Goal: Task Accomplishment & Management: Manage account settings

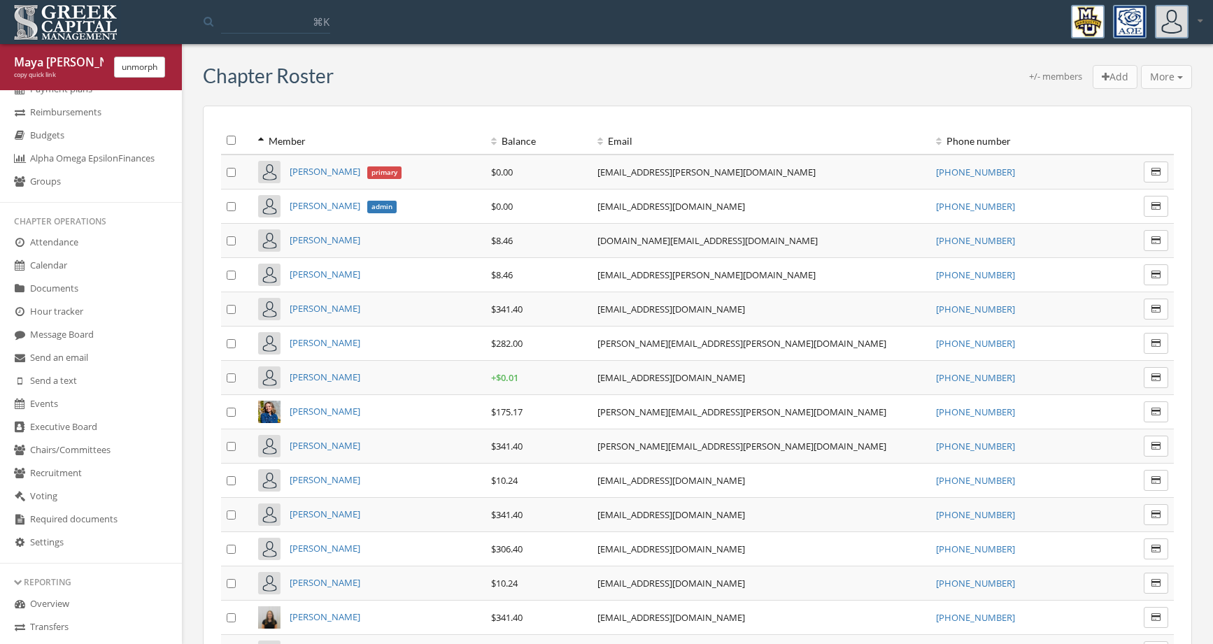
scroll to position [139, 0]
click at [92, 129] on link "Budgets" at bounding box center [91, 132] width 182 height 23
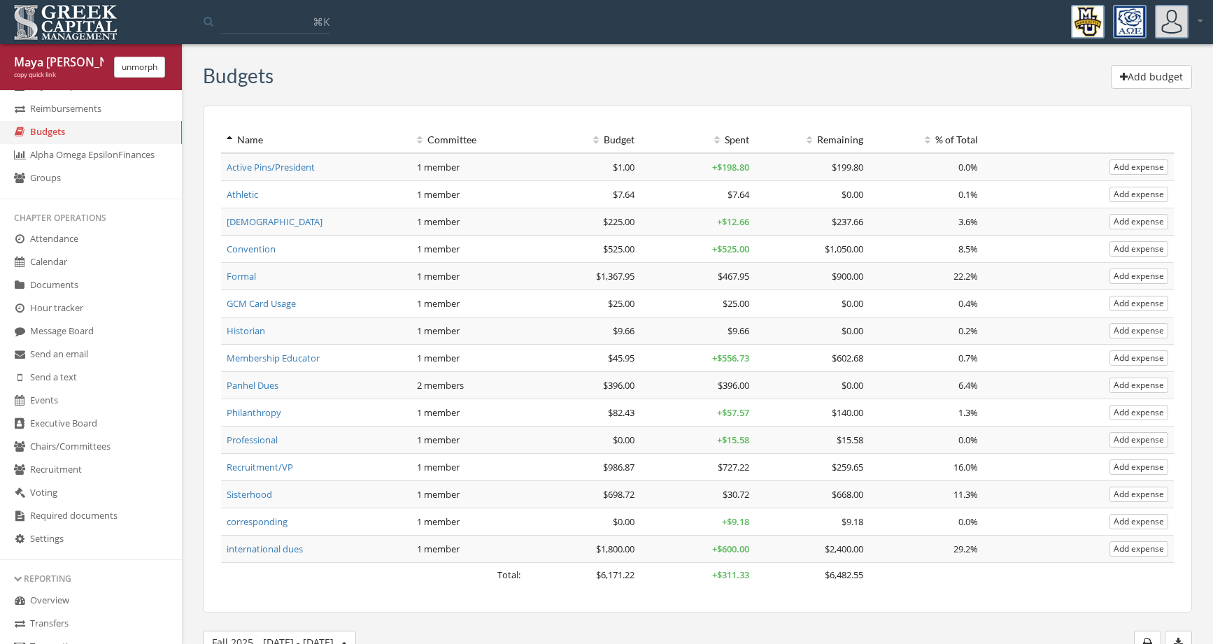
scroll to position [24, 0]
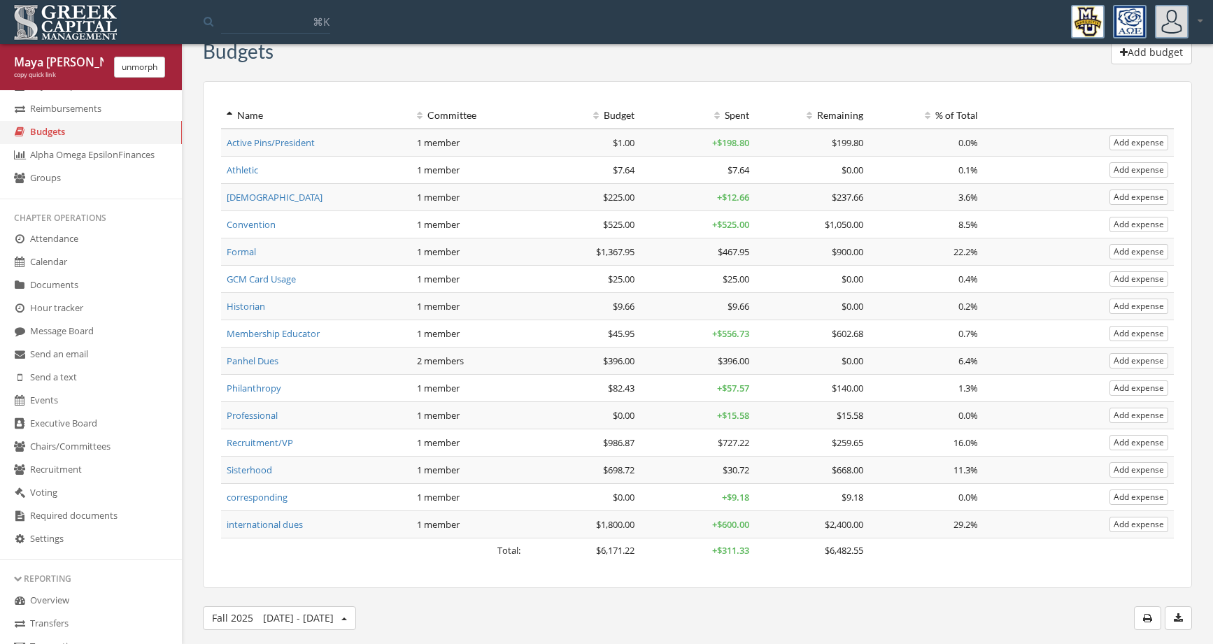
click at [146, 508] on link "Required documents" at bounding box center [91, 516] width 182 height 23
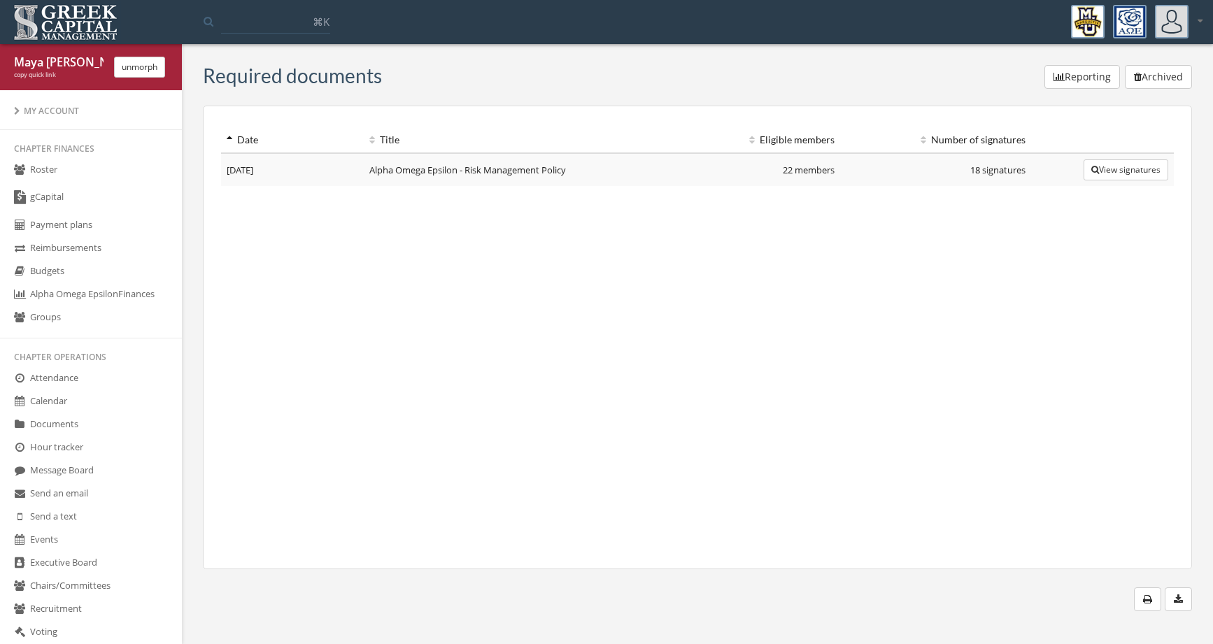
click at [126, 199] on link "gCapital" at bounding box center [91, 198] width 182 height 32
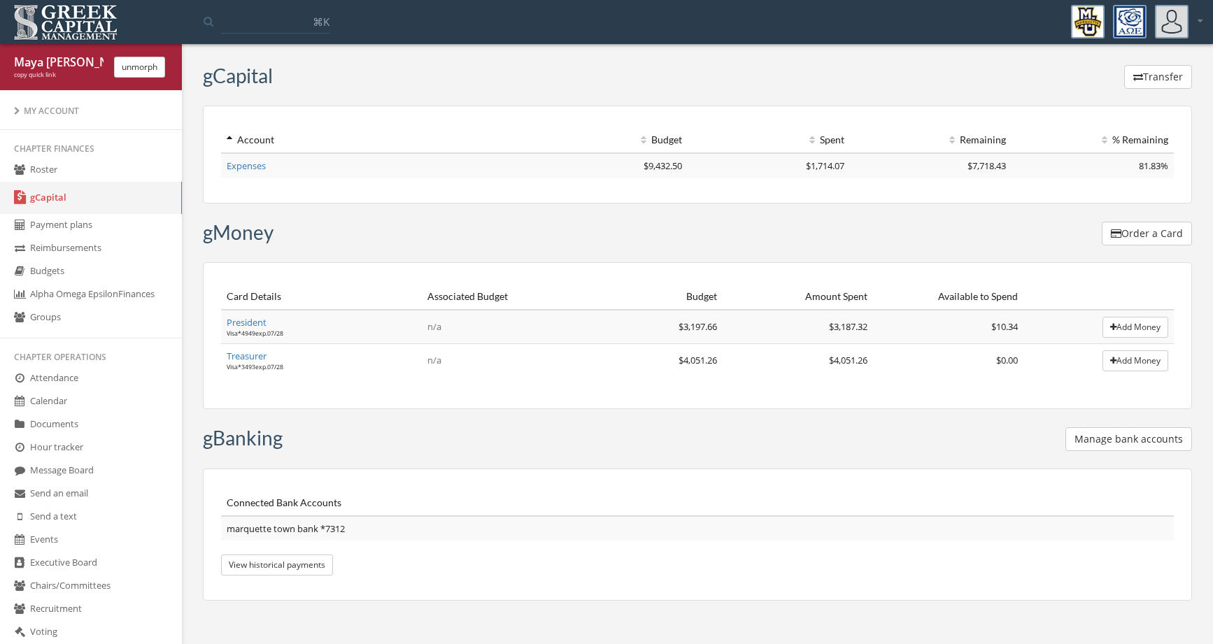
click at [120, 287] on link "Alpha Omega Epsilon Finances" at bounding box center [91, 294] width 182 height 23
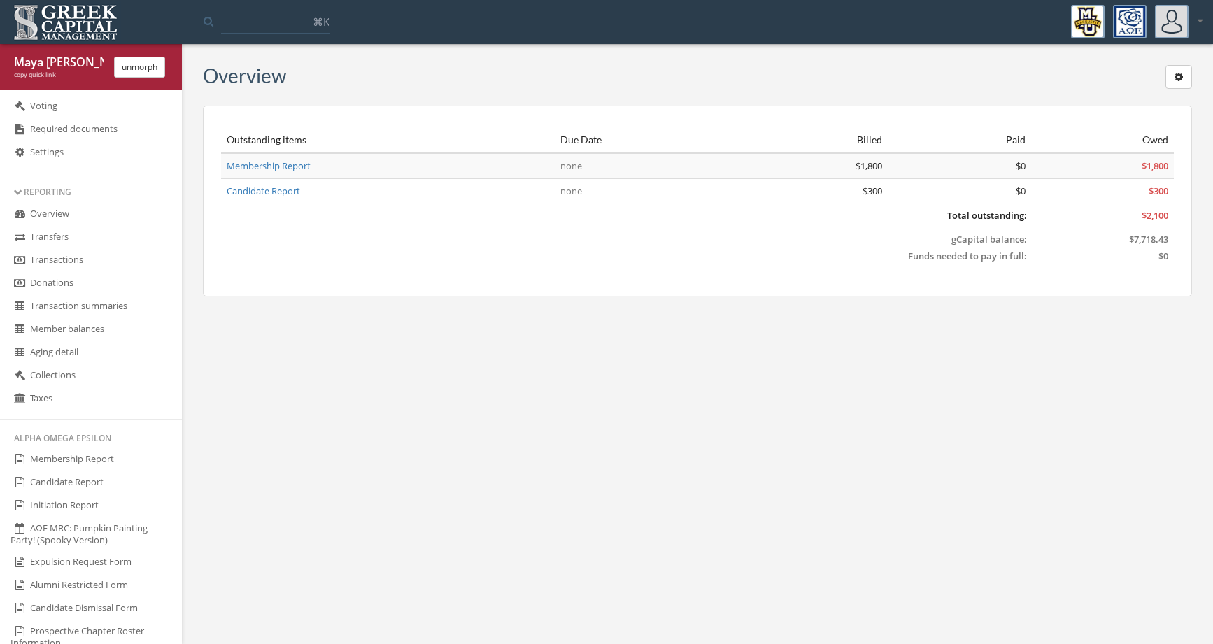
scroll to position [538, 0]
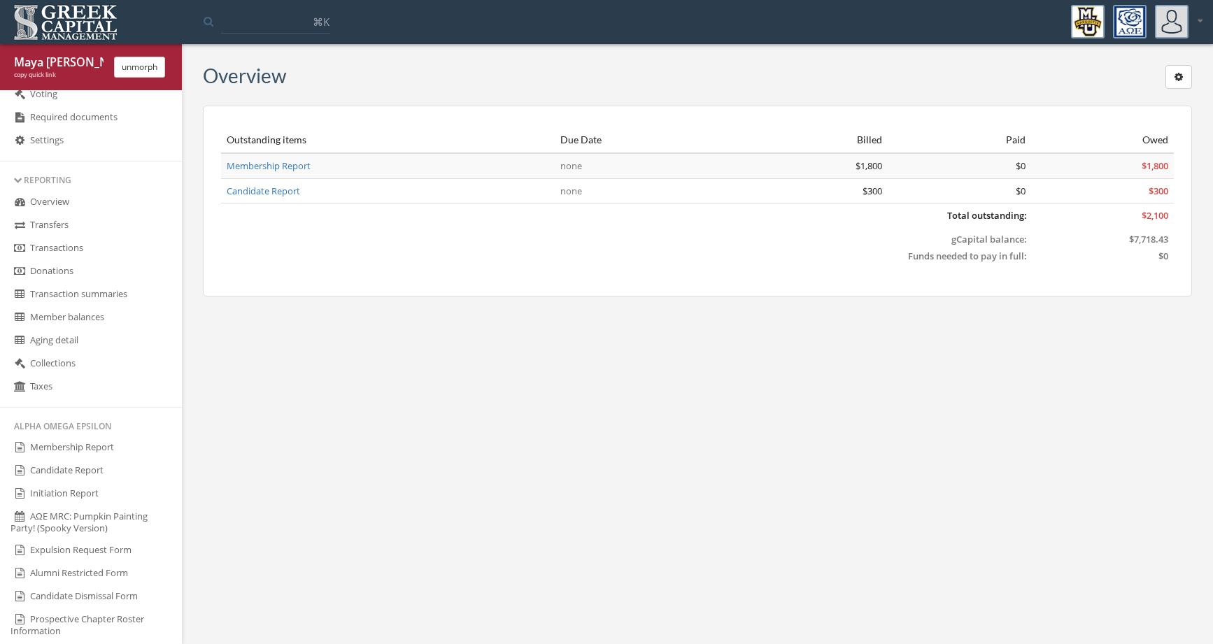
click at [111, 380] on link "Taxes" at bounding box center [91, 387] width 182 height 23
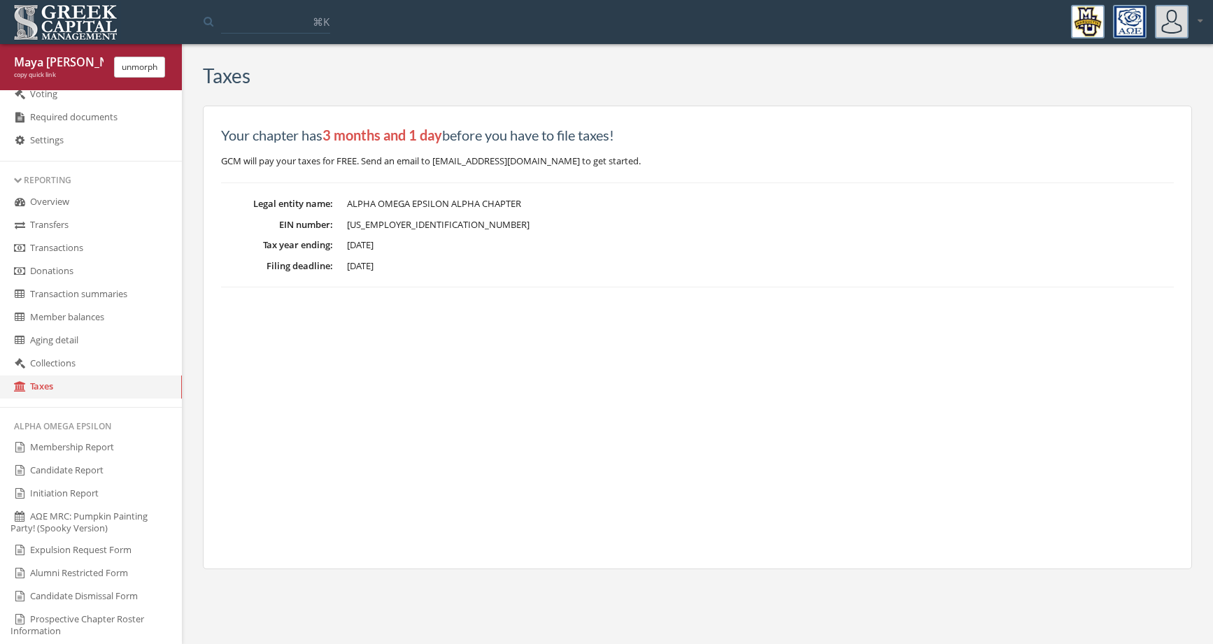
click at [136, 201] on link "Overview" at bounding box center [91, 202] width 182 height 23
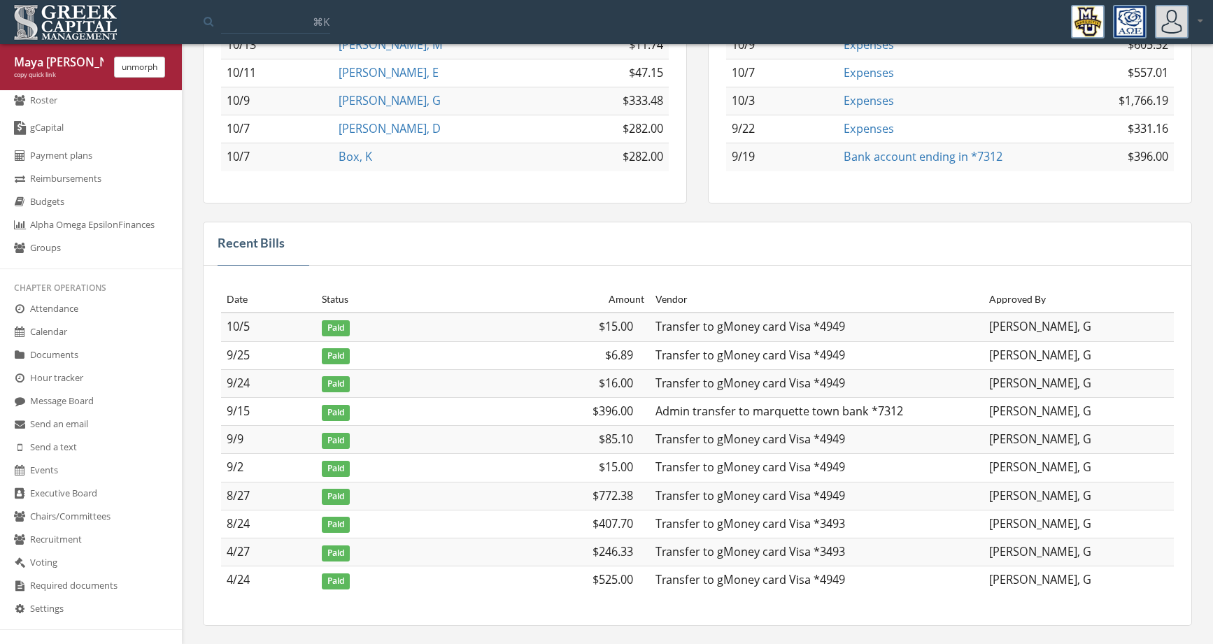
scroll to position [79, 0]
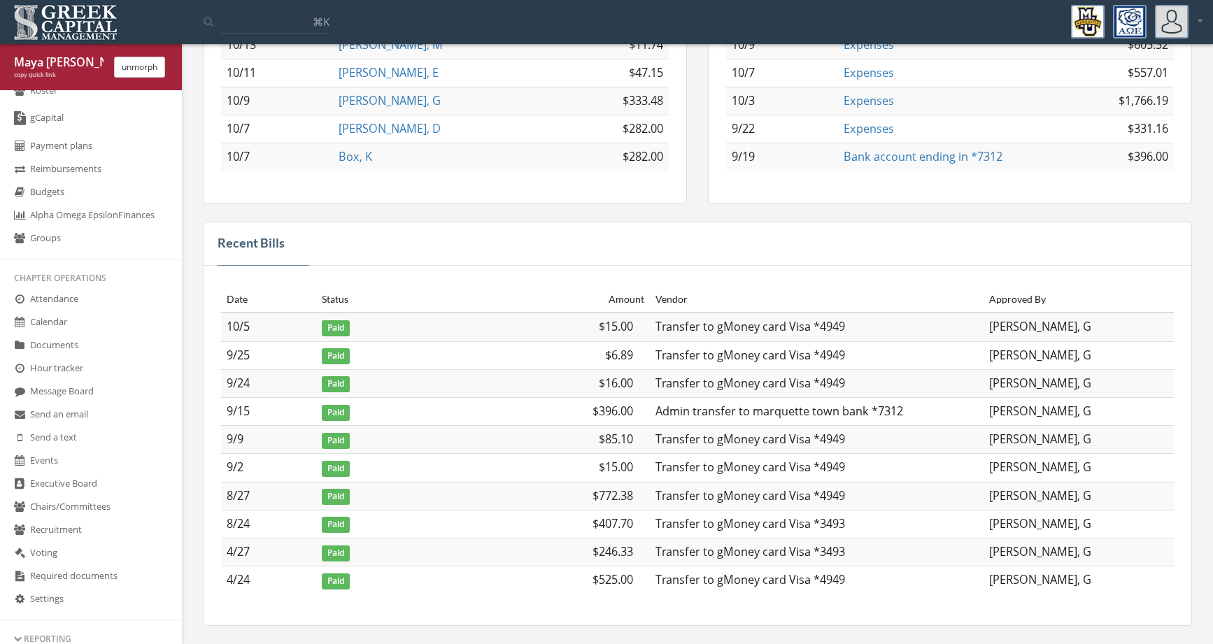
click at [105, 346] on link "Documents" at bounding box center [91, 345] width 182 height 23
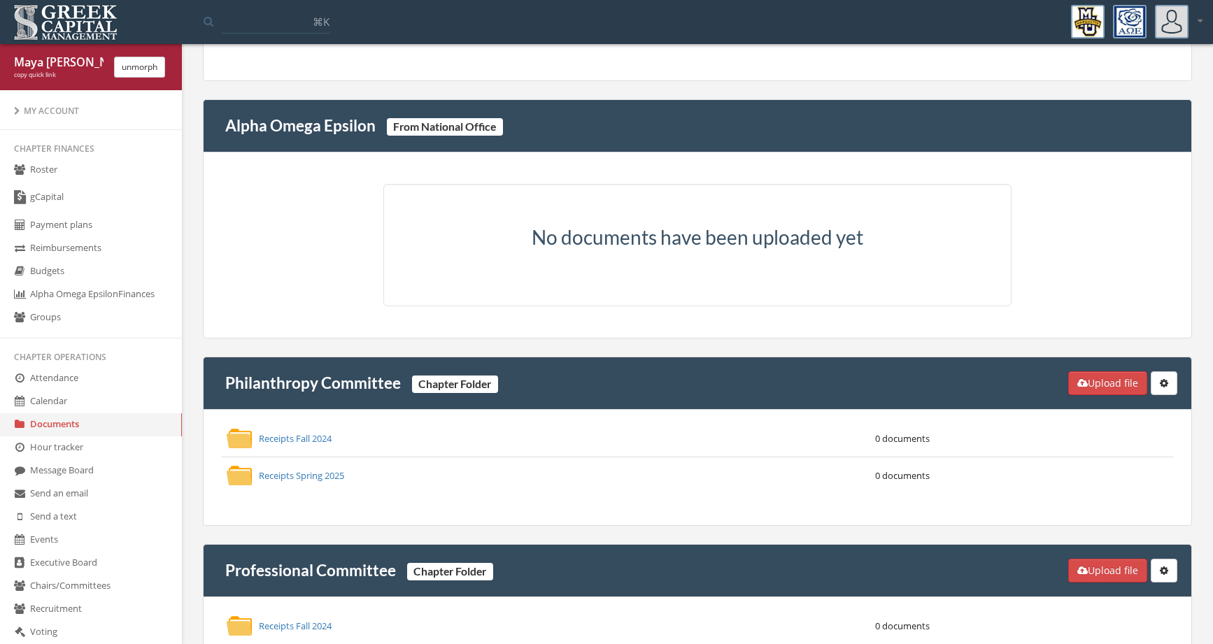
scroll to position [168, 0]
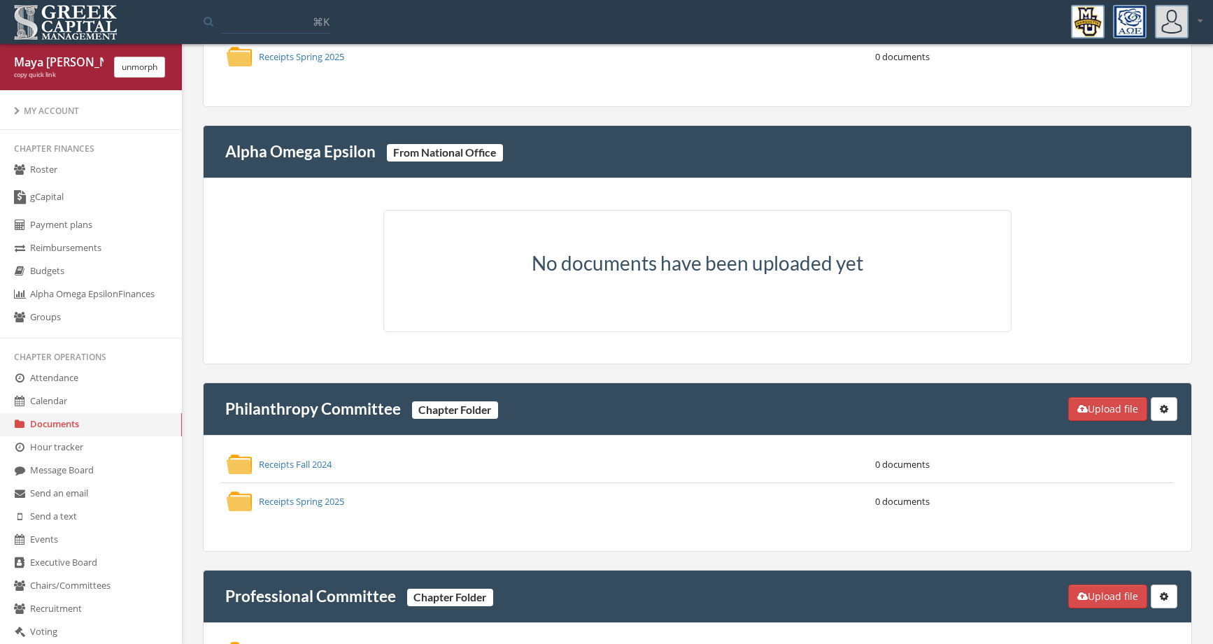
click at [77, 169] on link "Roster" at bounding box center [91, 170] width 182 height 23
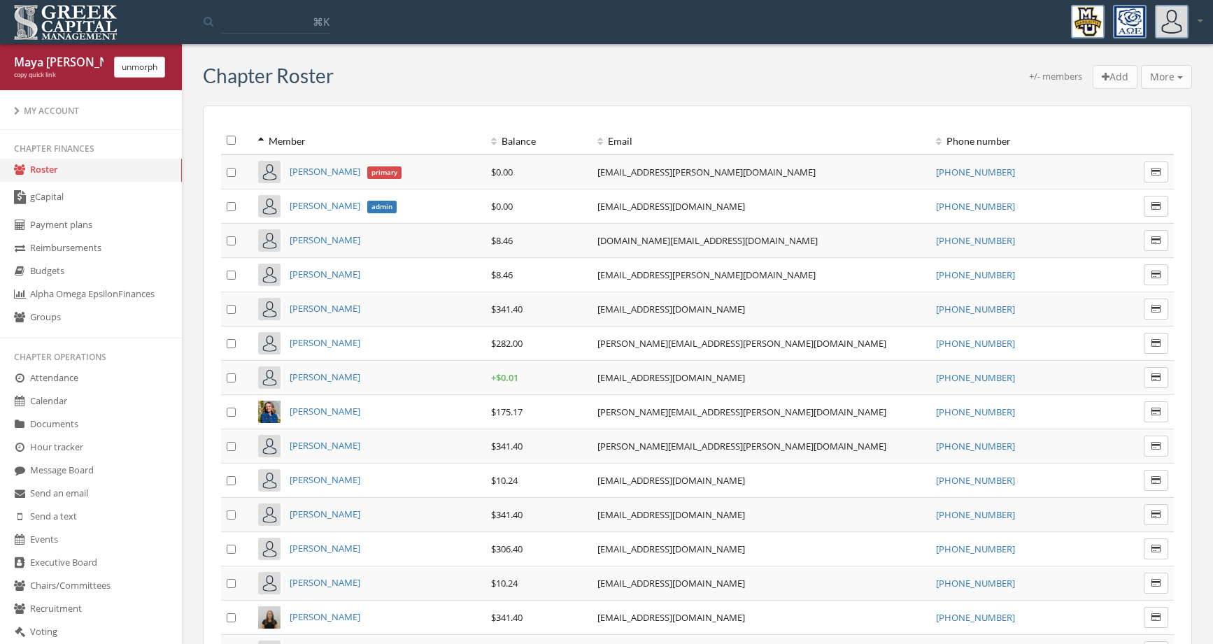
click at [129, 194] on link "gCapital" at bounding box center [91, 198] width 182 height 32
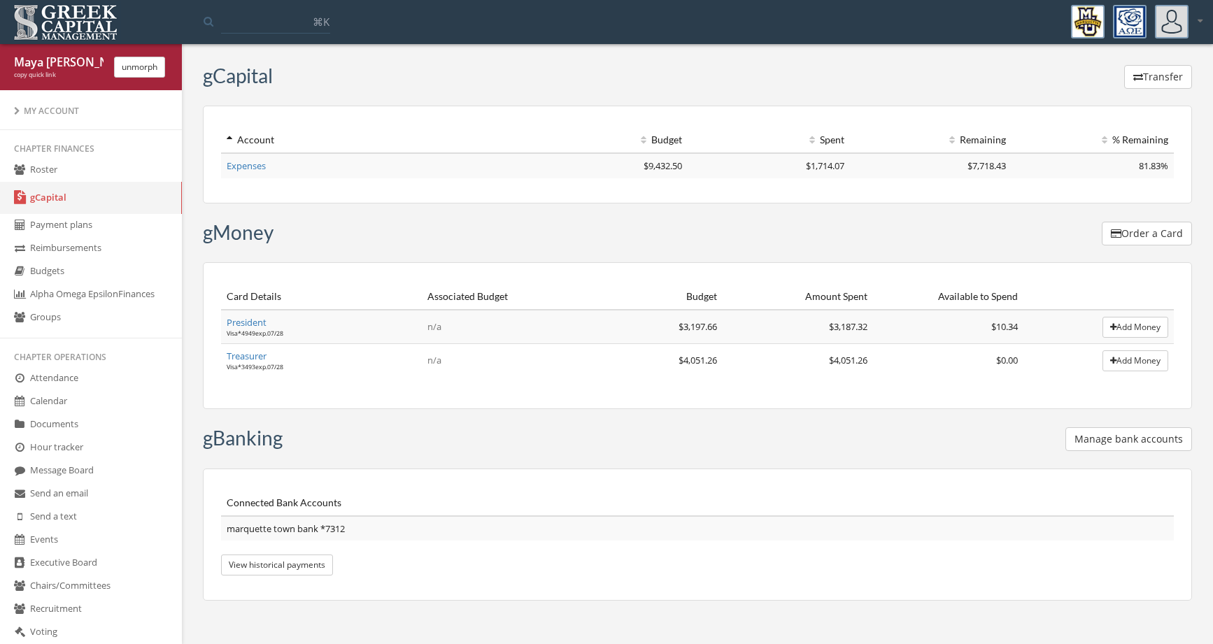
click at [104, 232] on link "Payment plans" at bounding box center [91, 225] width 182 height 23
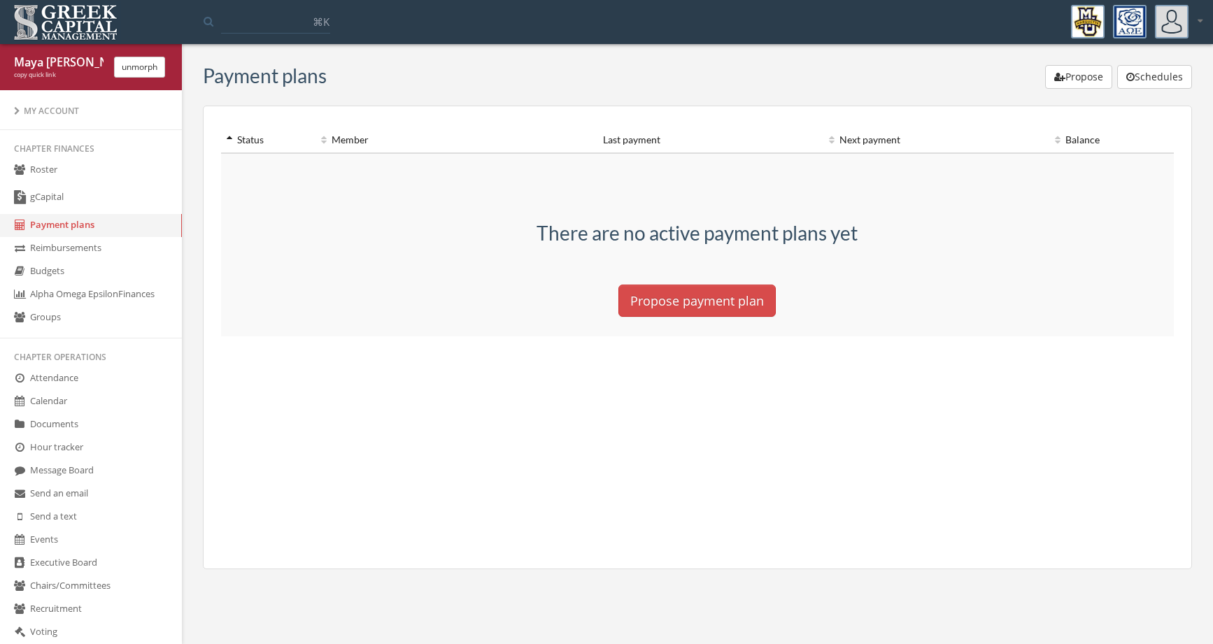
click at [115, 252] on link "Reimbursements" at bounding box center [91, 248] width 182 height 23
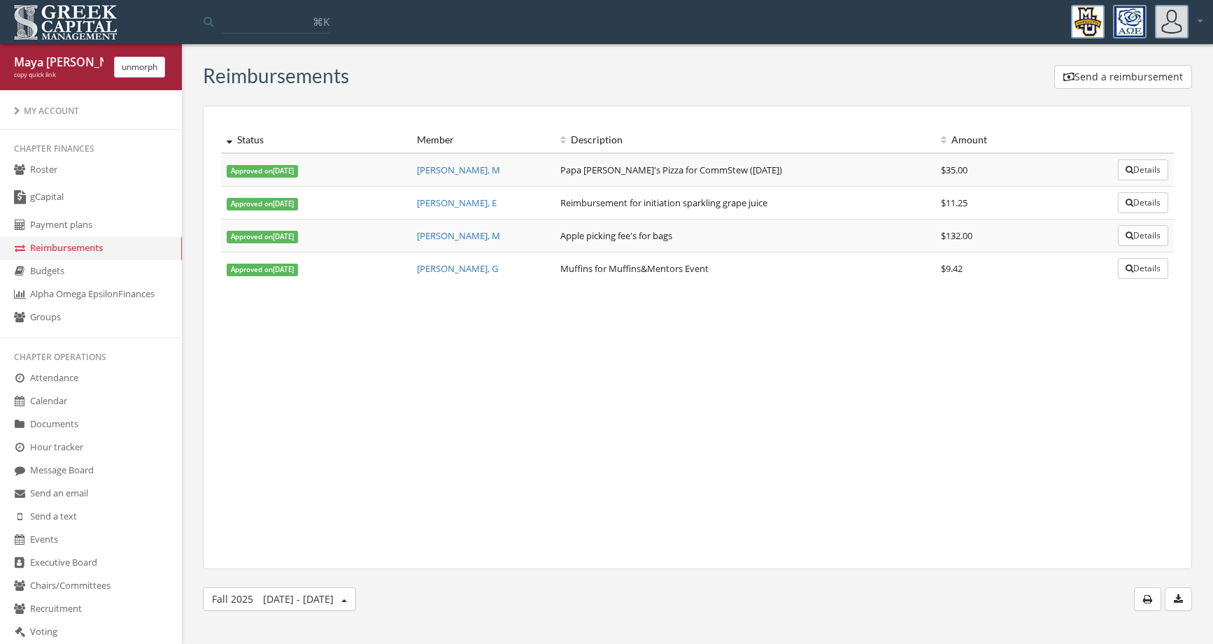
click at [119, 269] on link "Budgets" at bounding box center [91, 271] width 182 height 23
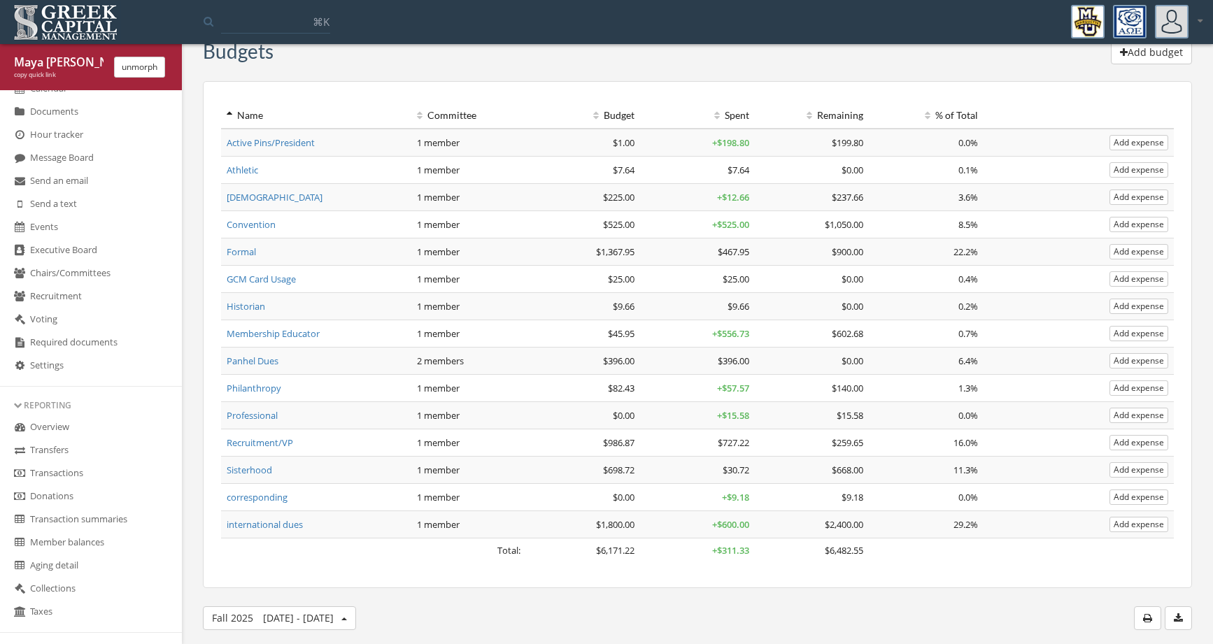
scroll to position [315, 0]
click at [126, 346] on link "Required documents" at bounding box center [91, 340] width 182 height 23
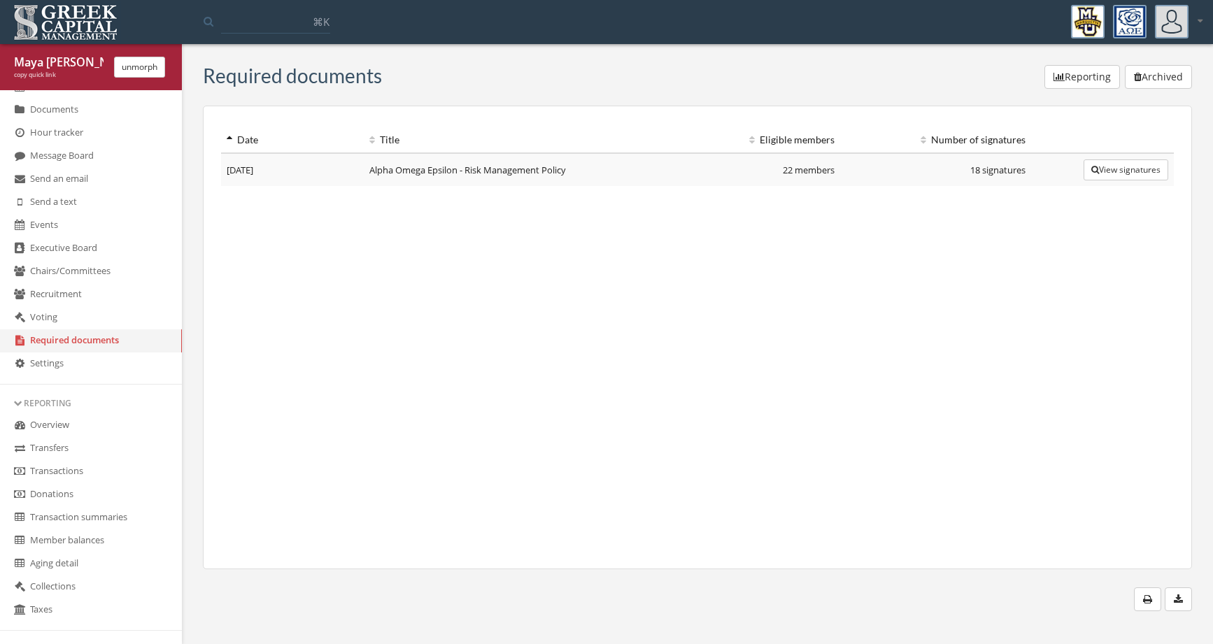
click at [126, 362] on link "Settings" at bounding box center [91, 363] width 182 height 23
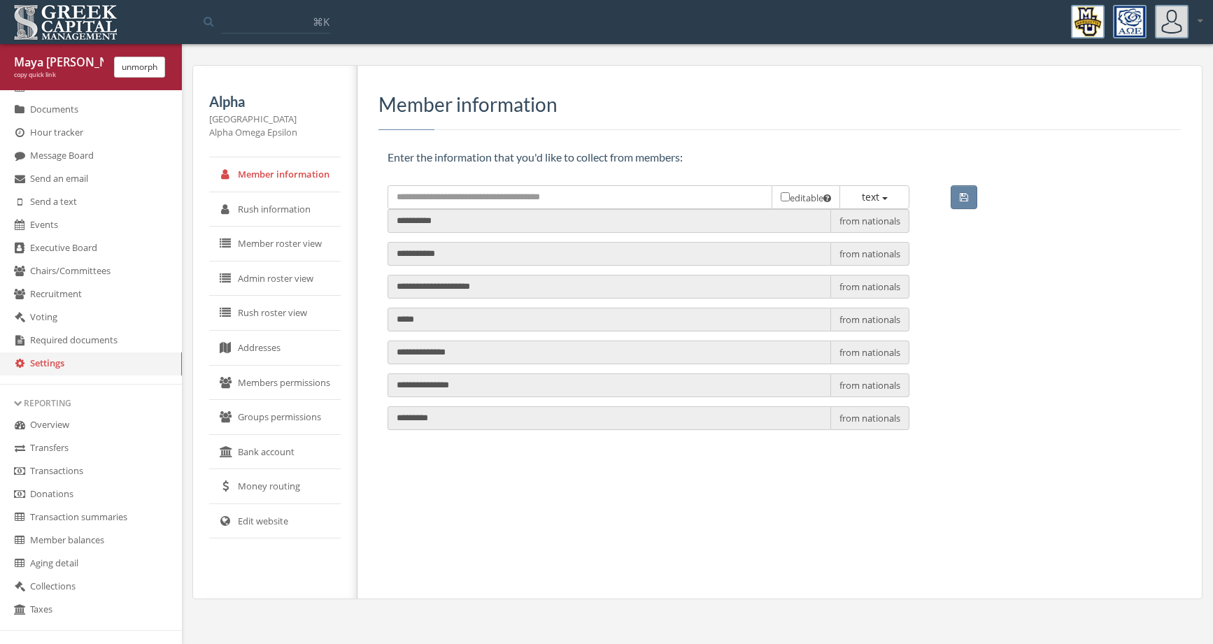
click at [123, 425] on link "Overview" at bounding box center [91, 425] width 182 height 23
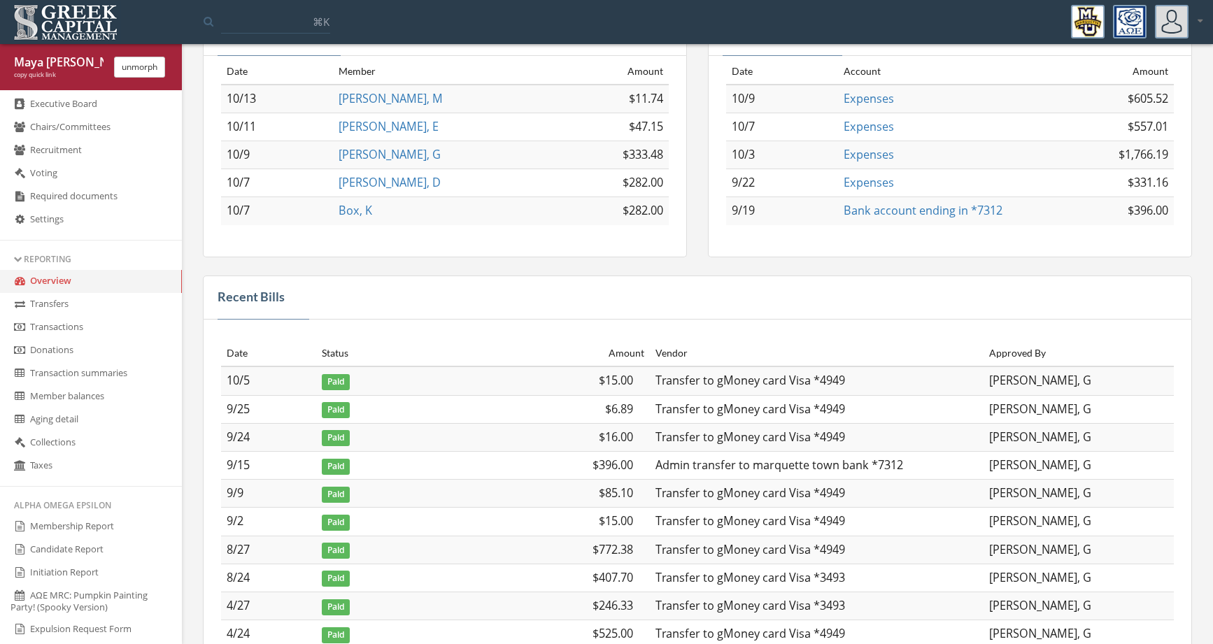
scroll to position [536, 0]
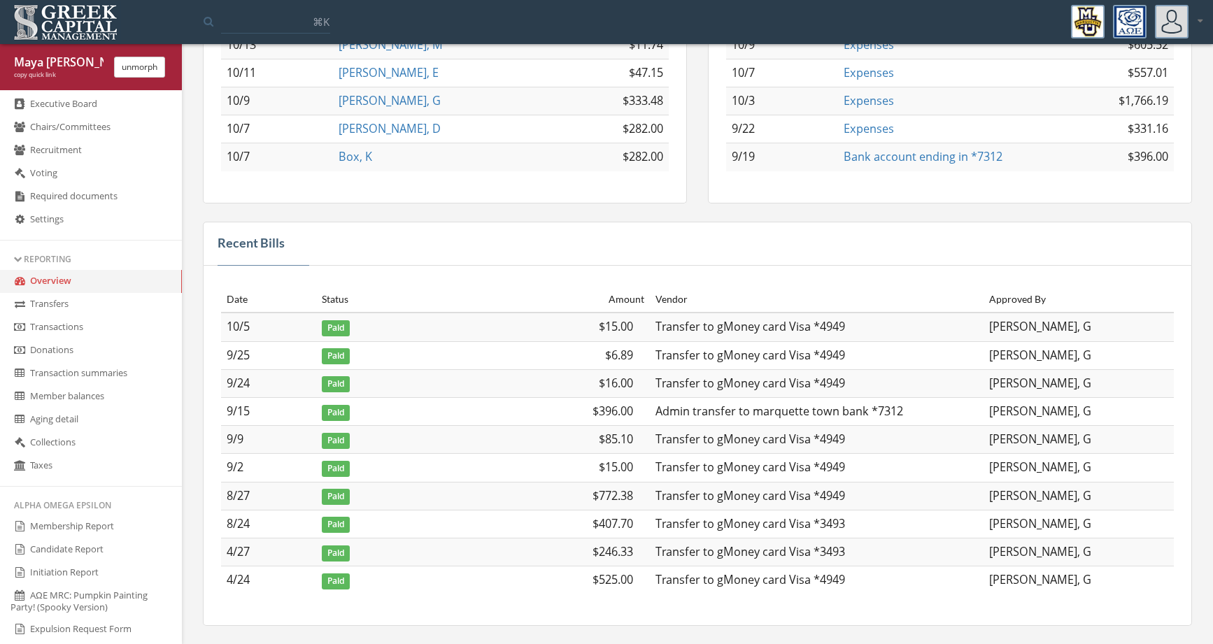
click at [134, 325] on link "Transactions" at bounding box center [91, 327] width 182 height 23
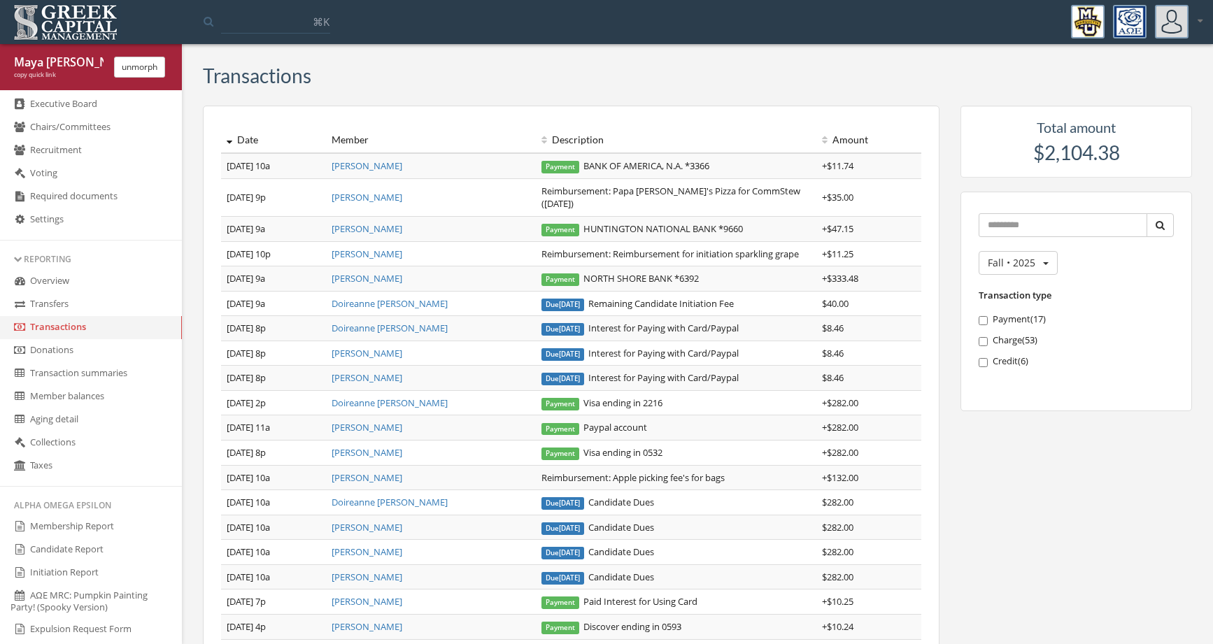
click at [129, 352] on link "Donations" at bounding box center [91, 350] width 182 height 23
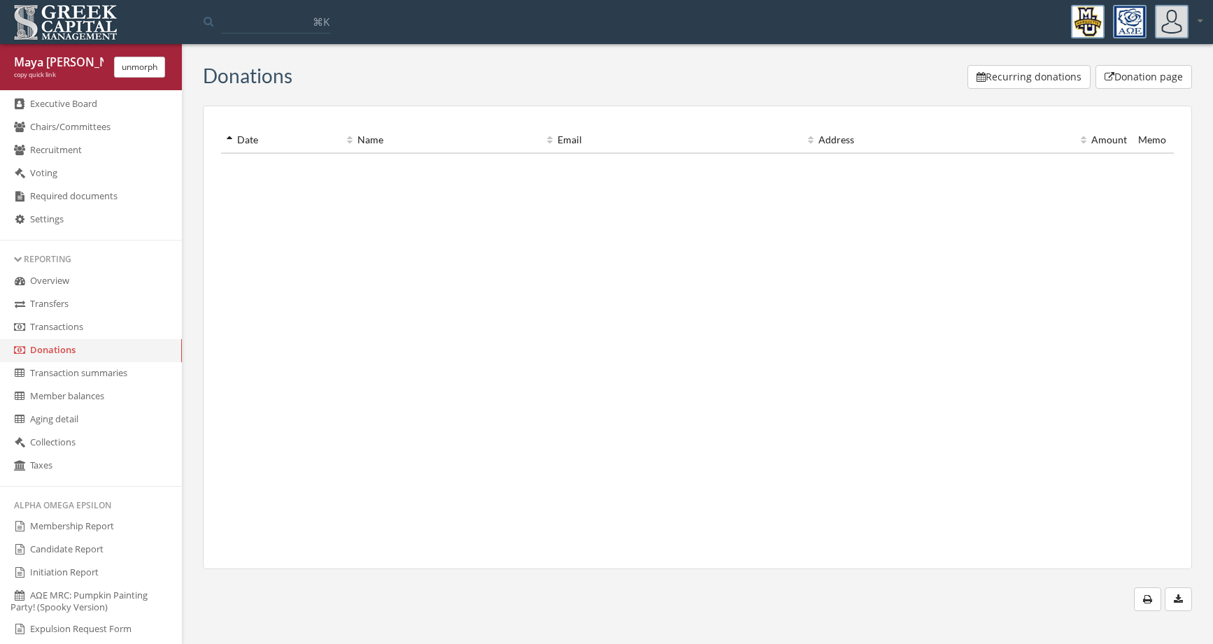
click at [129, 370] on link "Transaction summaries" at bounding box center [91, 373] width 182 height 23
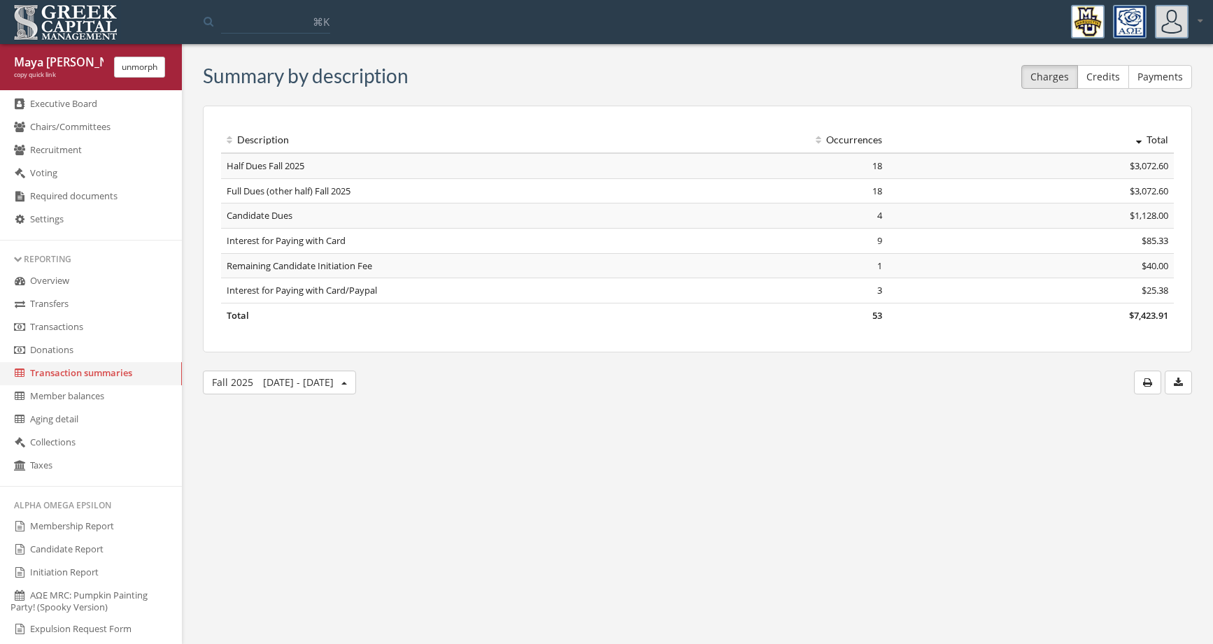
click at [129, 396] on link "Member balances" at bounding box center [91, 396] width 182 height 23
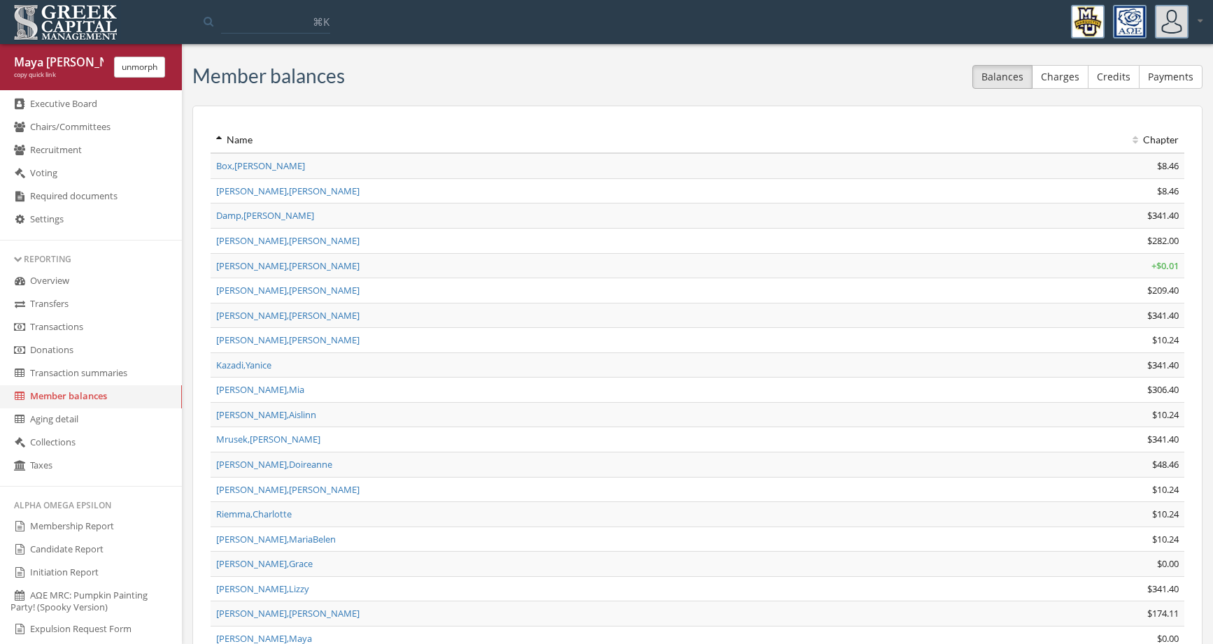
click at [127, 423] on link "Aging detail" at bounding box center [91, 419] width 182 height 23
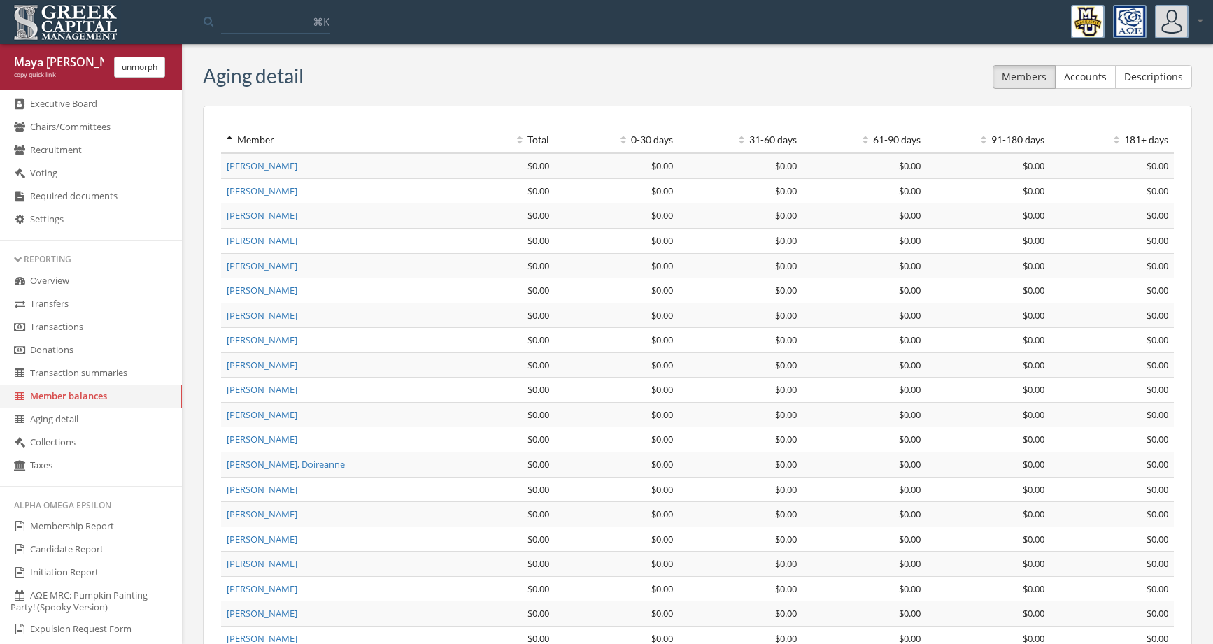
click at [127, 438] on link "Collections" at bounding box center [91, 443] width 182 height 23
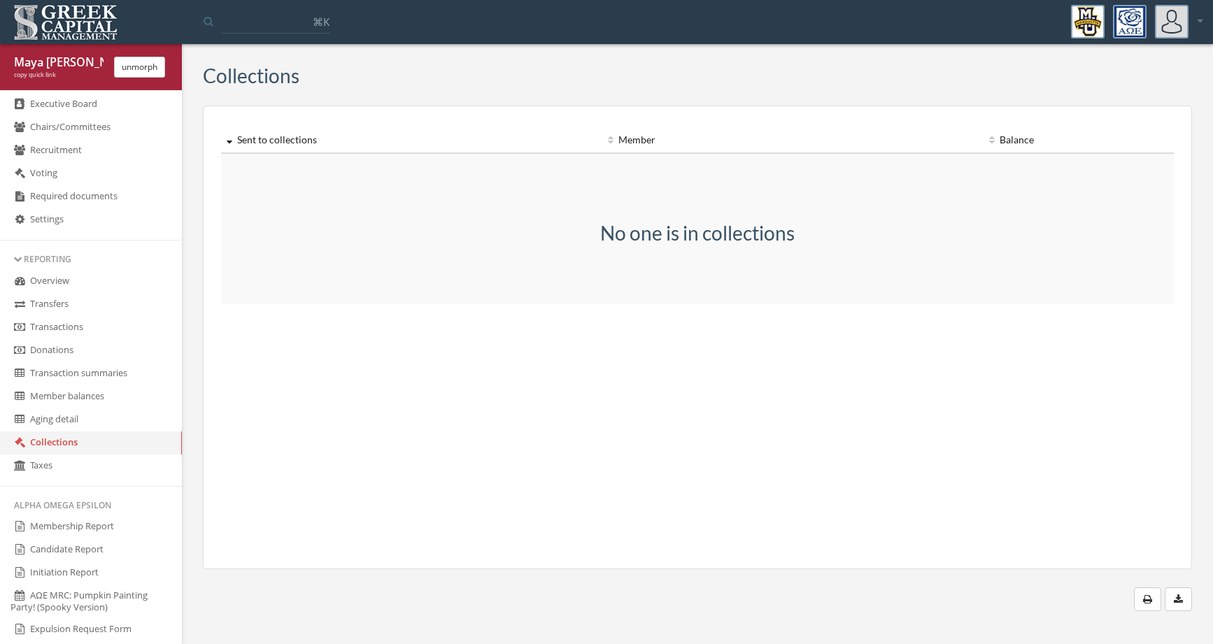
click at [127, 455] on link "Taxes" at bounding box center [91, 466] width 182 height 23
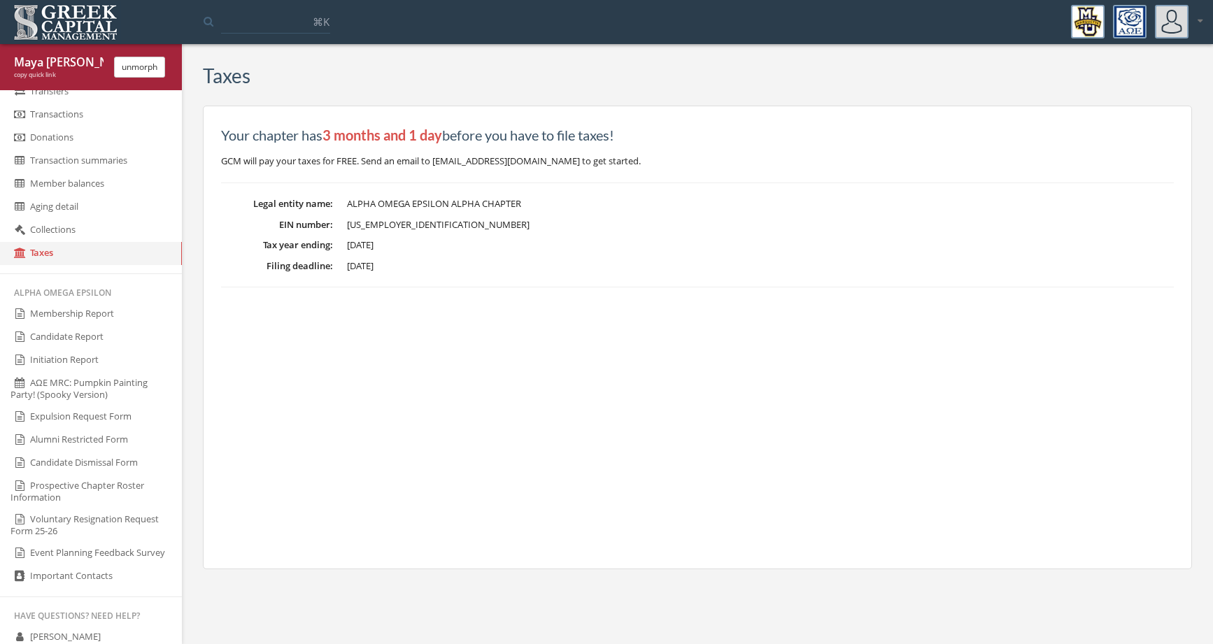
scroll to position [695, 0]
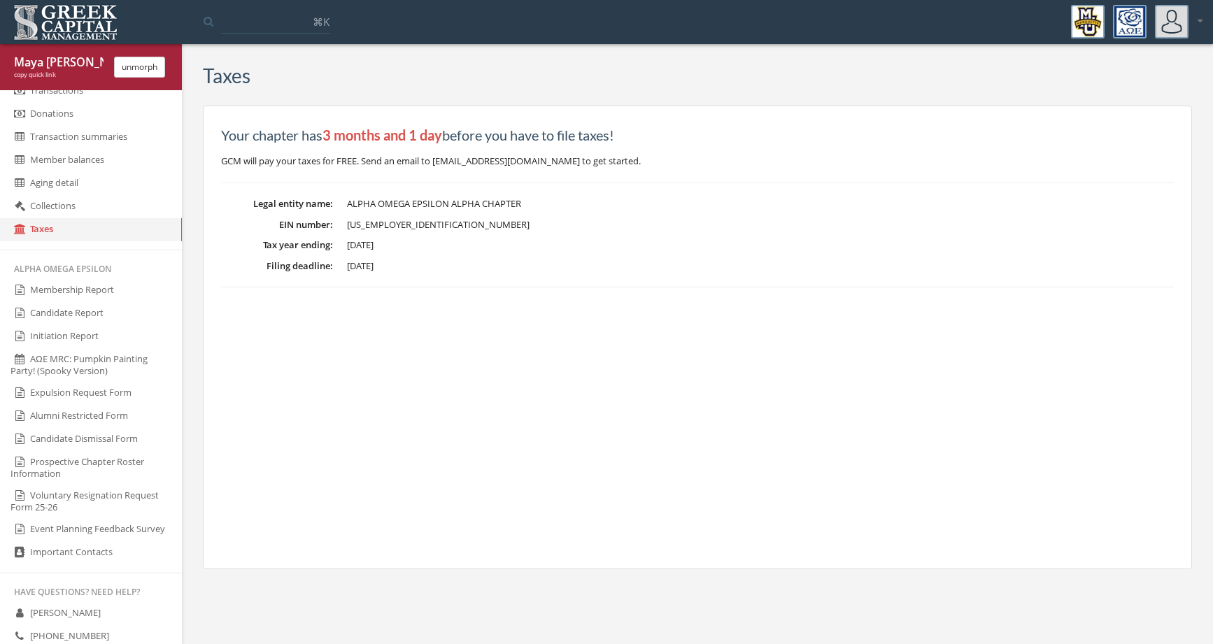
click at [127, 290] on link "Membership Report" at bounding box center [91, 290] width 182 height 23
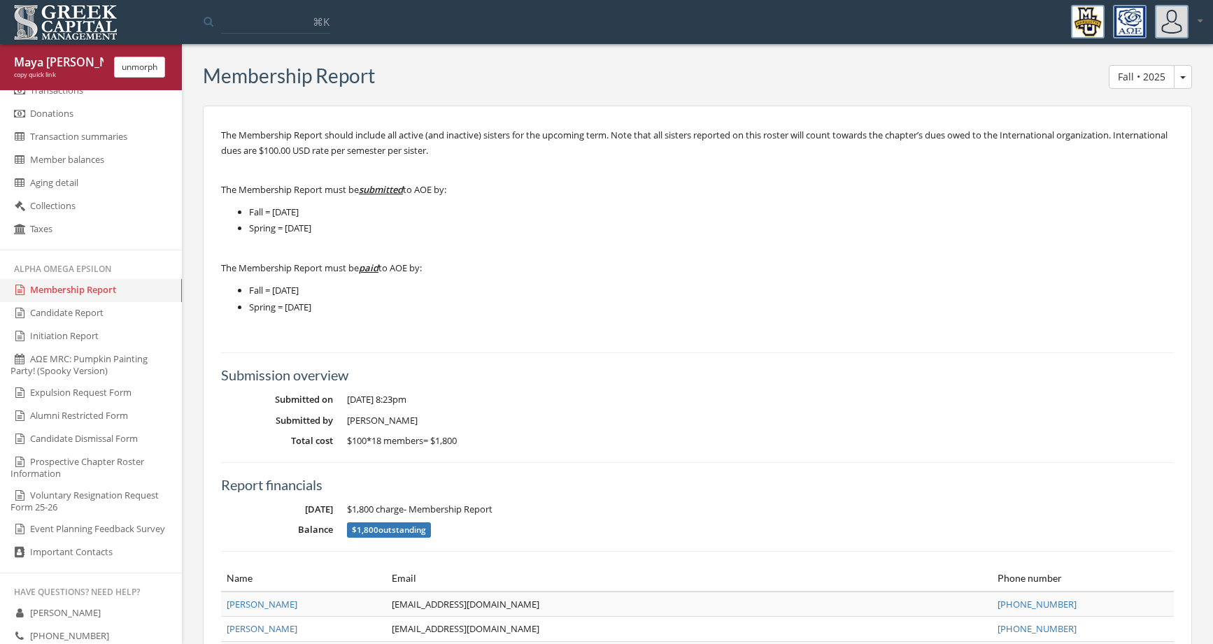
click at [126, 311] on link "Candidate Report" at bounding box center [91, 313] width 182 height 23
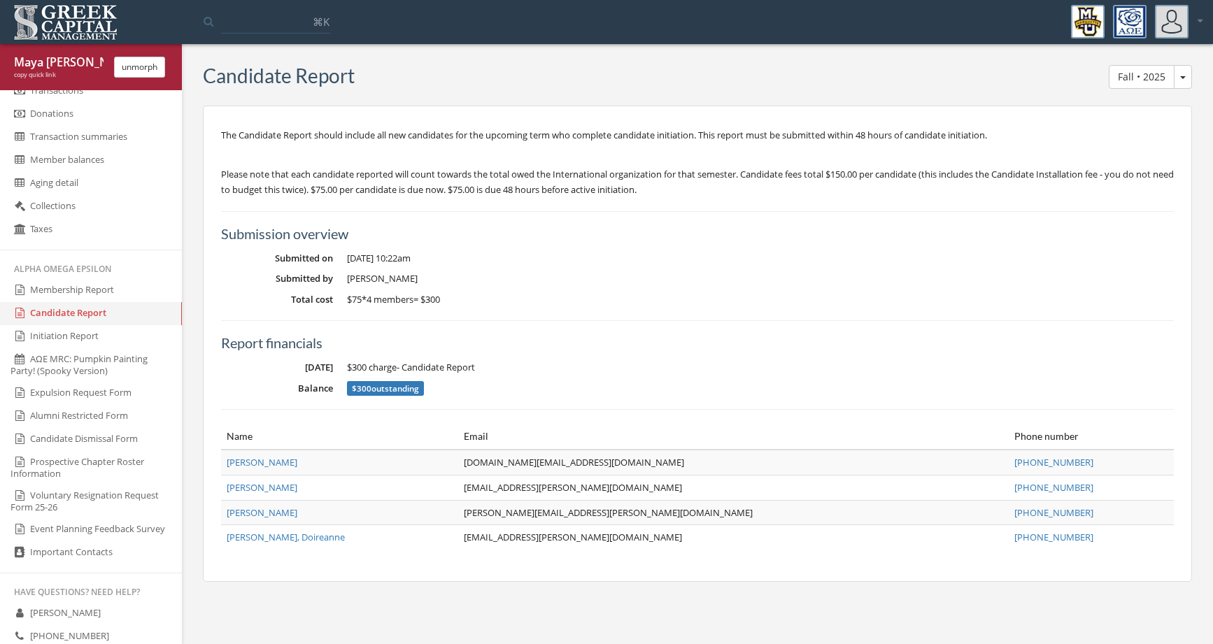
click at [125, 334] on link "Initiation Report" at bounding box center [91, 336] width 182 height 23
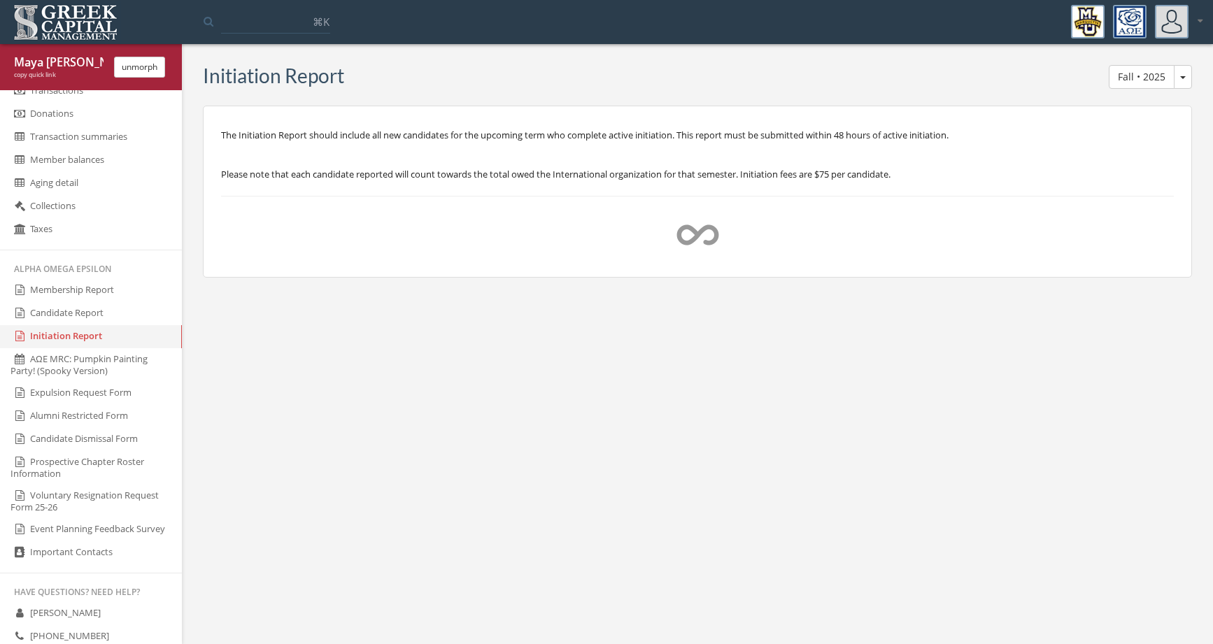
select select "**********"
select select "*********"
select select "**********"
select select "*********"
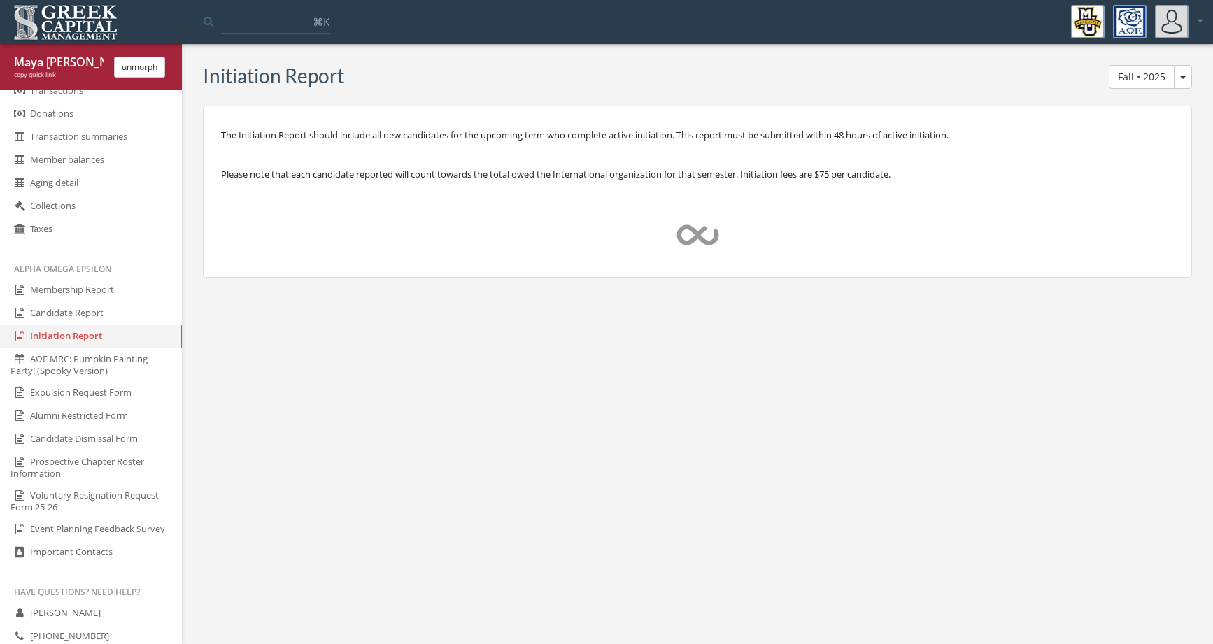
select select "**********"
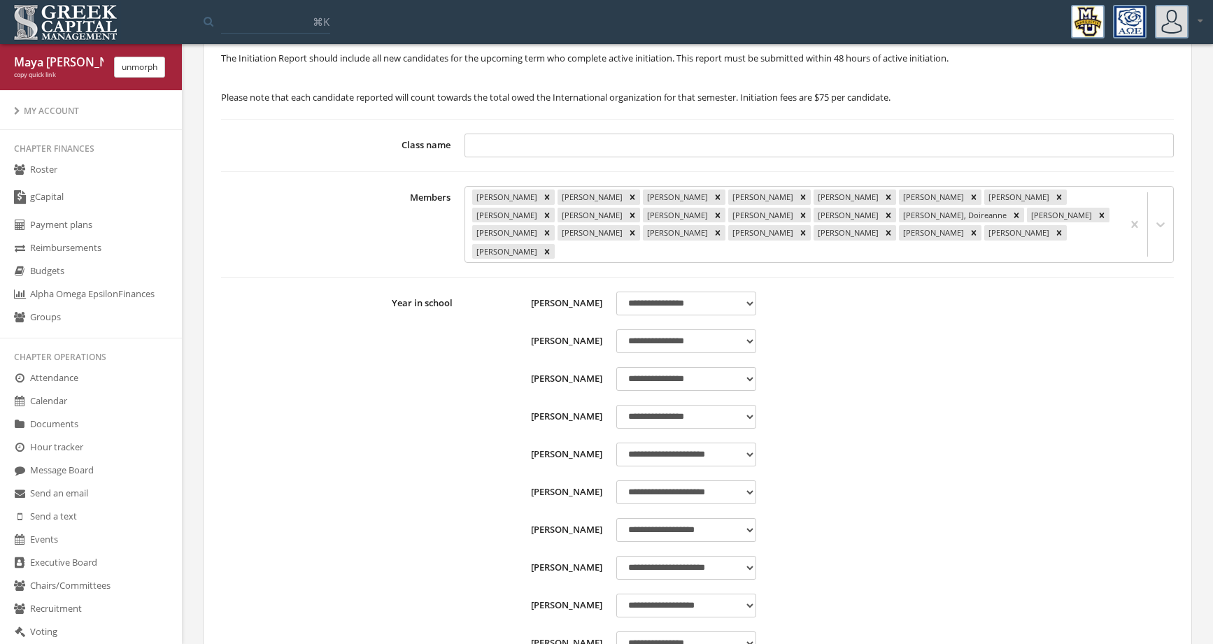
click at [127, 170] on link "Roster" at bounding box center [91, 170] width 182 height 23
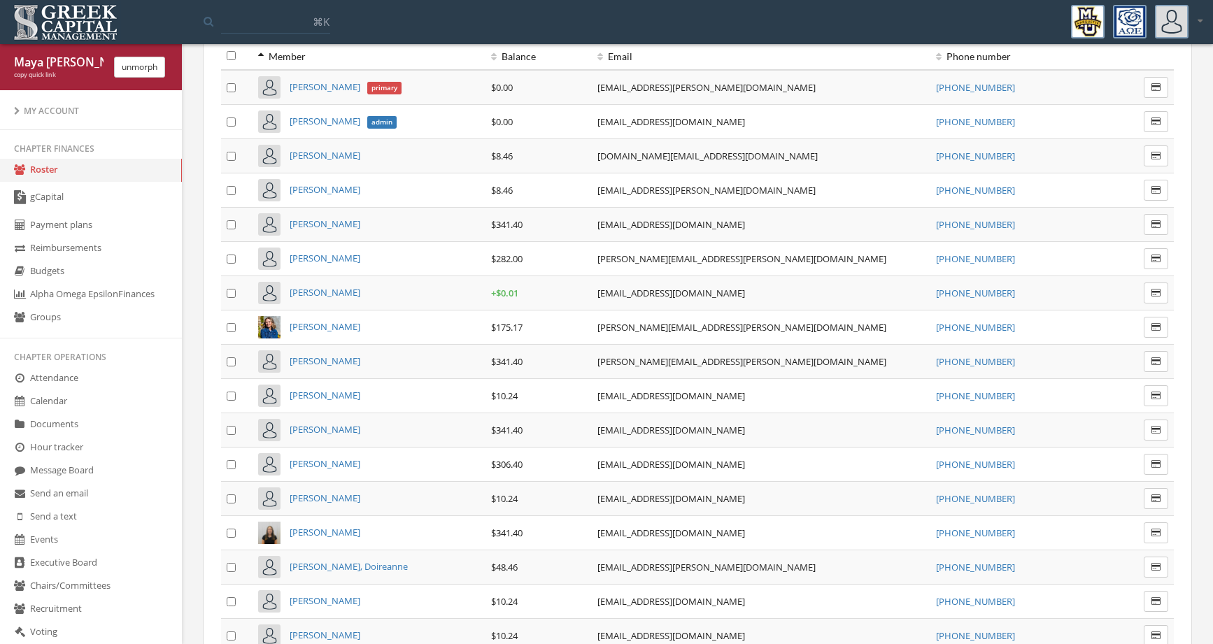
scroll to position [382, 0]
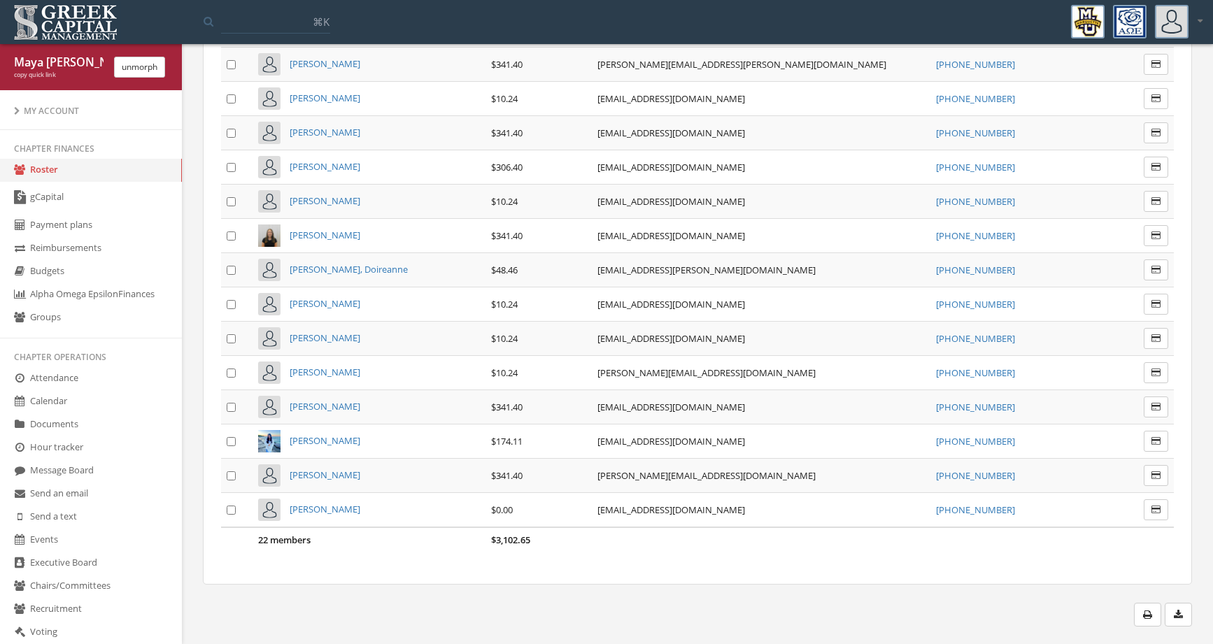
click at [80, 265] on link "Budgets" at bounding box center [91, 271] width 182 height 23
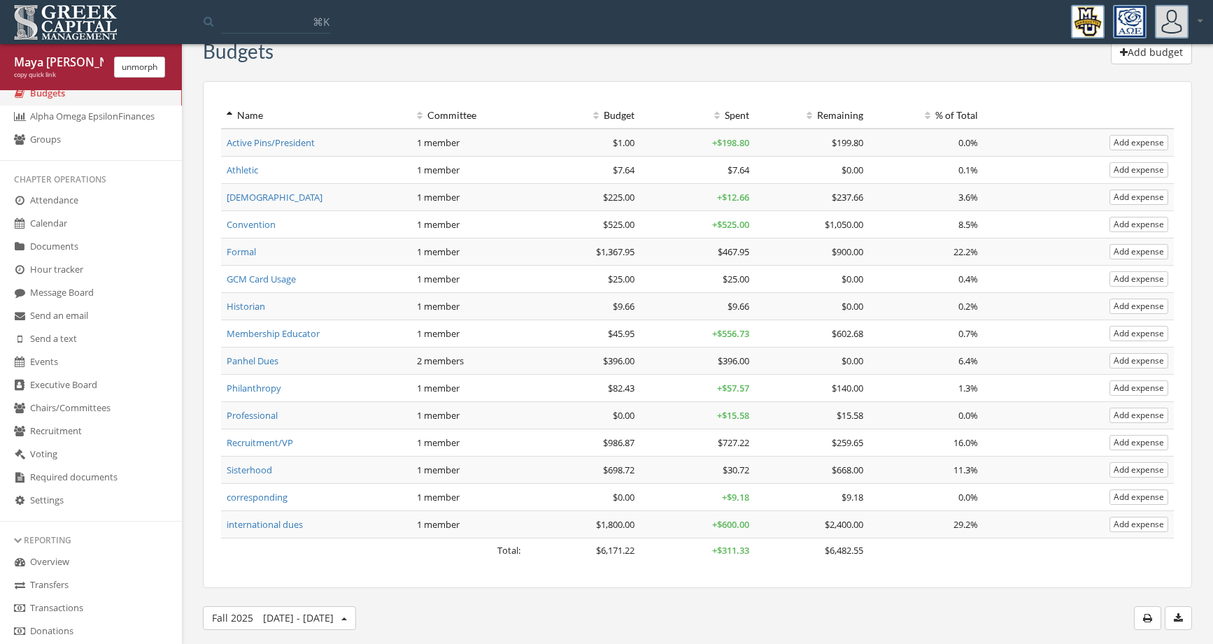
scroll to position [183, 0]
click at [105, 239] on link "Documents" at bounding box center [91, 241] width 182 height 23
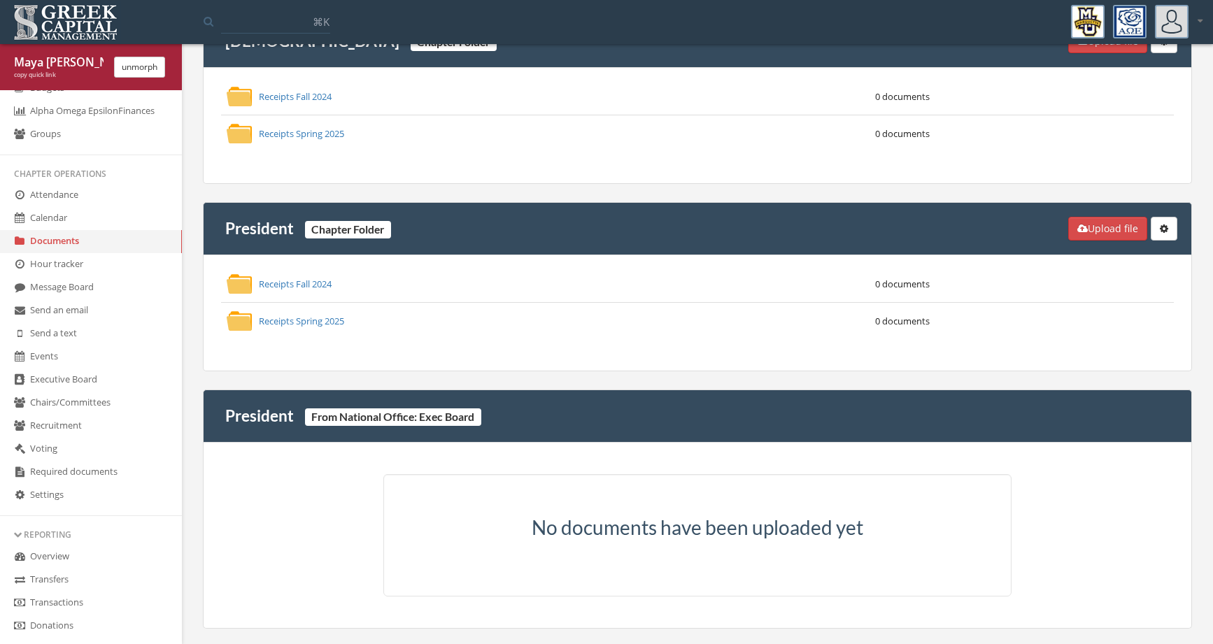
scroll to position [2413, 0]
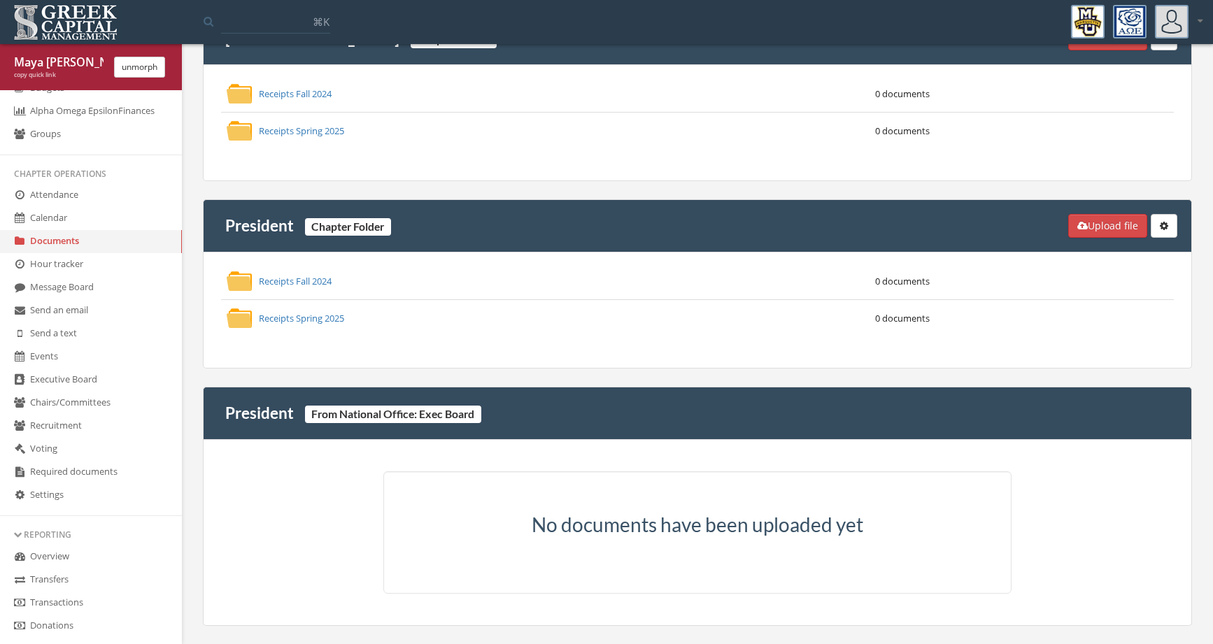
click at [93, 494] on link "Settings" at bounding box center [91, 495] width 182 height 23
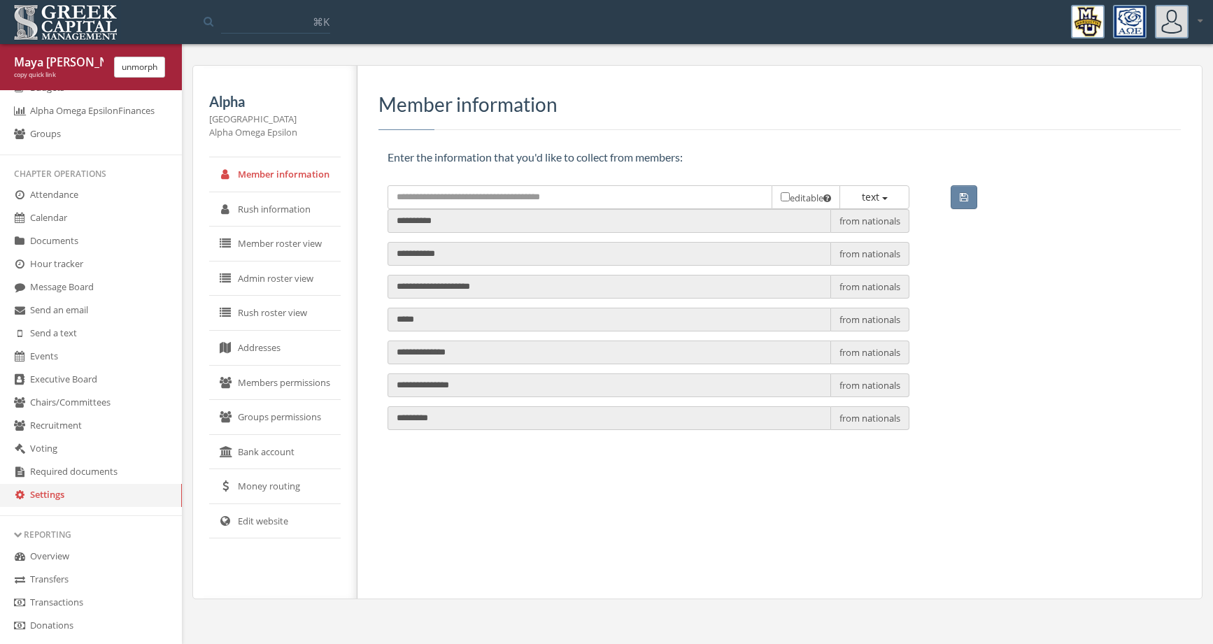
click at [243, 456] on link "Bank account" at bounding box center [274, 452] width 131 height 35
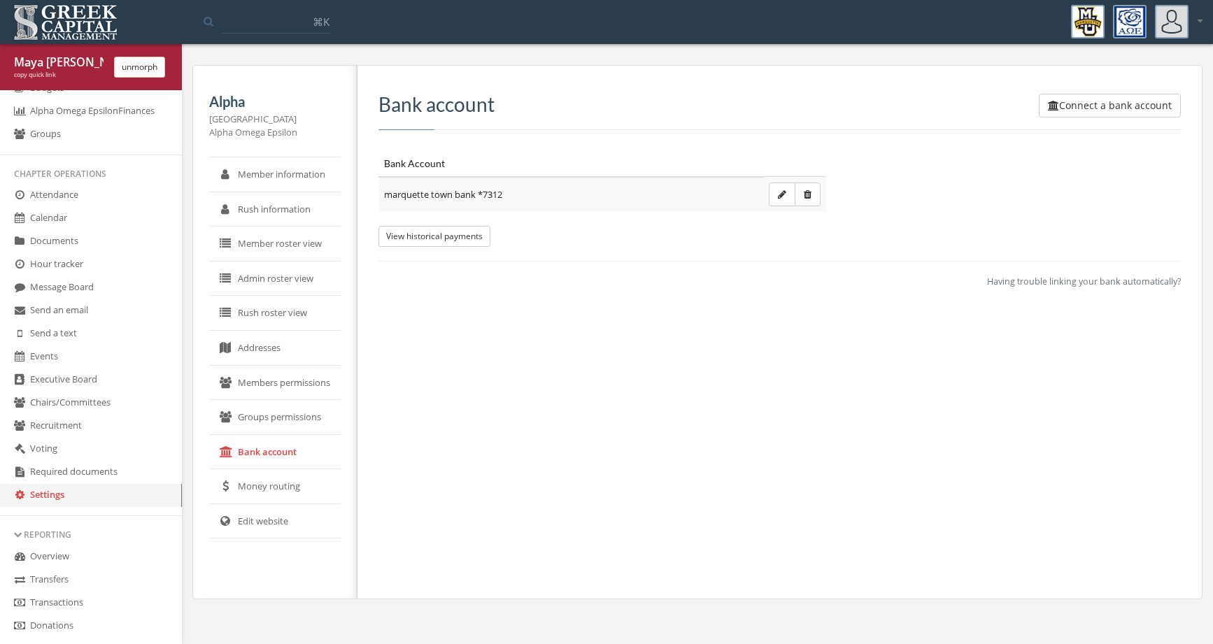
click at [143, 70] on button "unmorph" at bounding box center [139, 67] width 51 height 21
